Goal: Task Accomplishment & Management: Complete application form

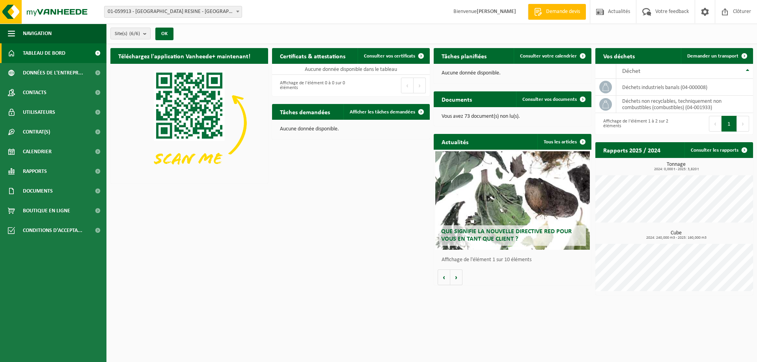
click at [44, 54] on span "Tableau de bord" at bounding box center [44, 53] width 43 height 20
click at [711, 56] on span "Demander un transport" at bounding box center [712, 56] width 51 height 5
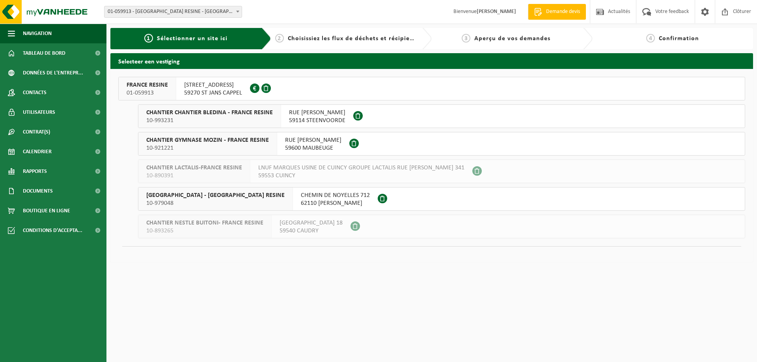
click at [161, 84] on span "FRANCE RESINE" at bounding box center [147, 85] width 41 height 8
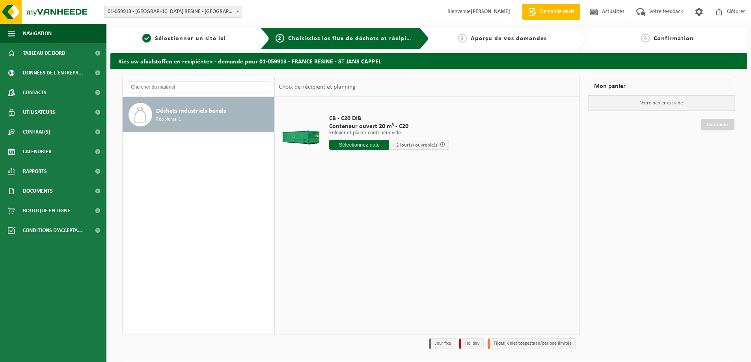
click at [362, 147] on input "text" at bounding box center [359, 145] width 60 height 10
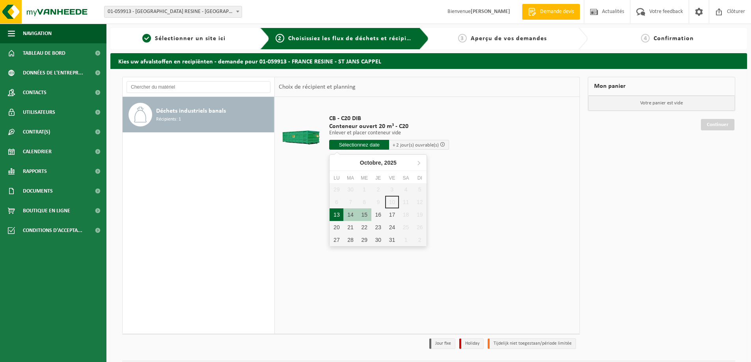
click at [336, 215] on div "13" at bounding box center [336, 214] width 14 height 13
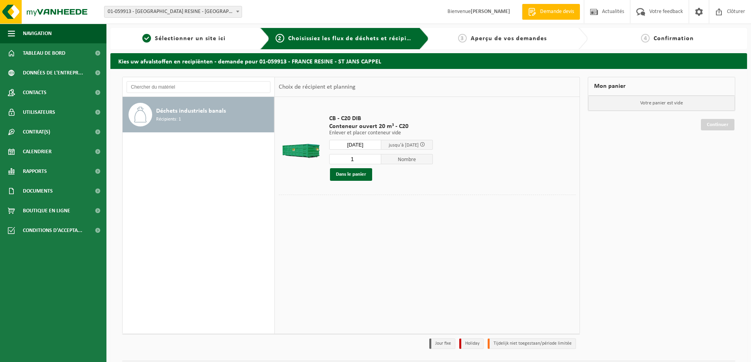
type input "à partir de 2025-10-13"
click at [355, 175] on button "Dans le panier" at bounding box center [351, 174] width 42 height 13
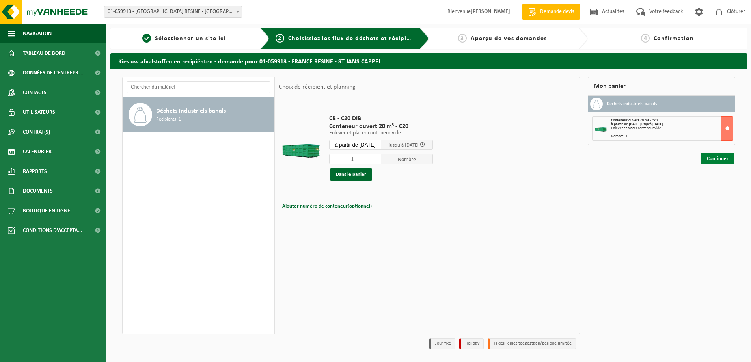
click at [719, 159] on link "Continuer" at bounding box center [717, 158] width 33 height 11
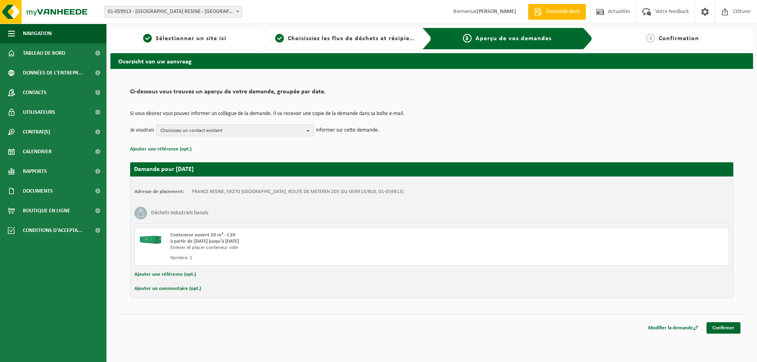
click at [283, 130] on span "Choisissez un contact existant" at bounding box center [231, 131] width 143 height 12
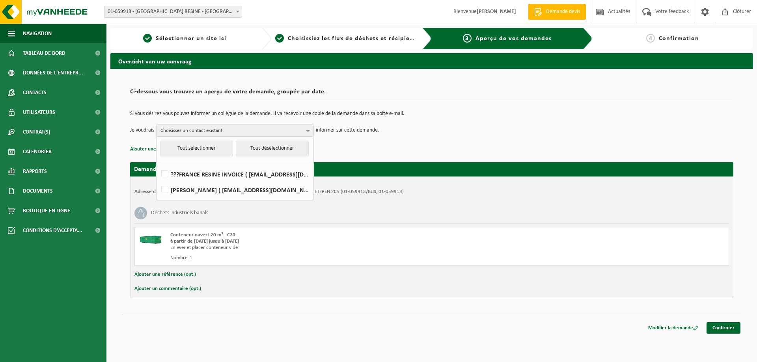
click at [283, 130] on span "Choisissez un contact existant" at bounding box center [231, 131] width 143 height 12
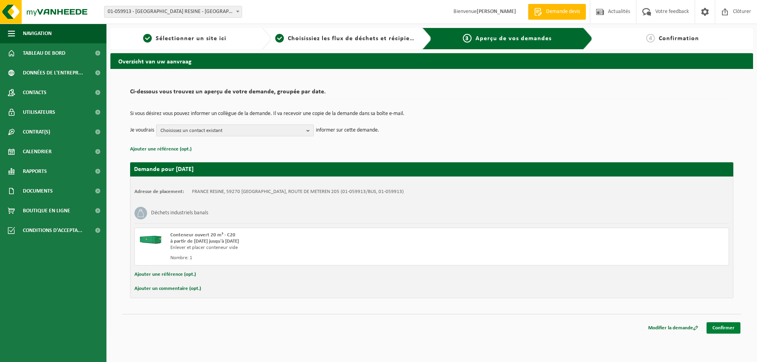
click at [724, 326] on link "Confirmer" at bounding box center [723, 327] width 34 height 11
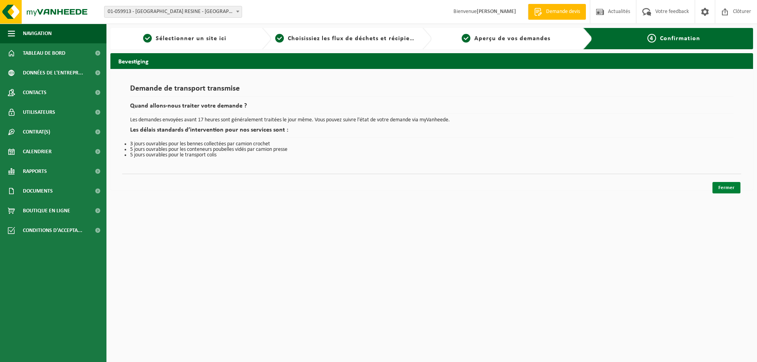
click at [729, 185] on link "Fermer" at bounding box center [726, 187] width 28 height 11
